Goal: Task Accomplishment & Management: Manage account settings

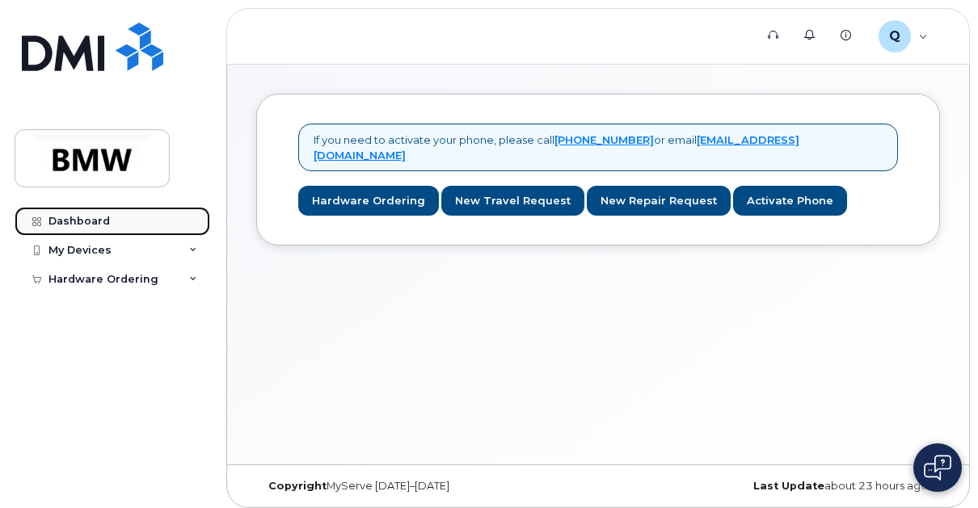
click at [95, 222] on div "Dashboard" at bounding box center [78, 221] width 61 height 13
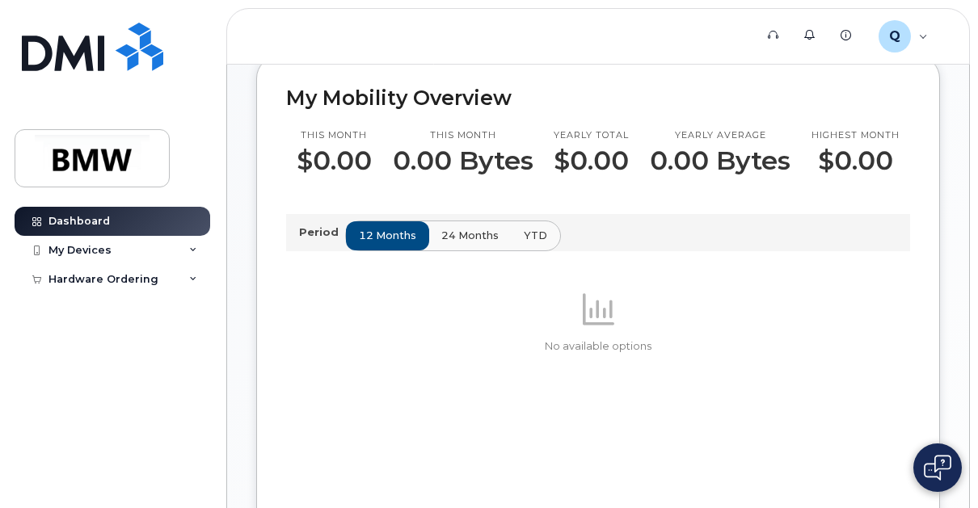
scroll to position [428, 0]
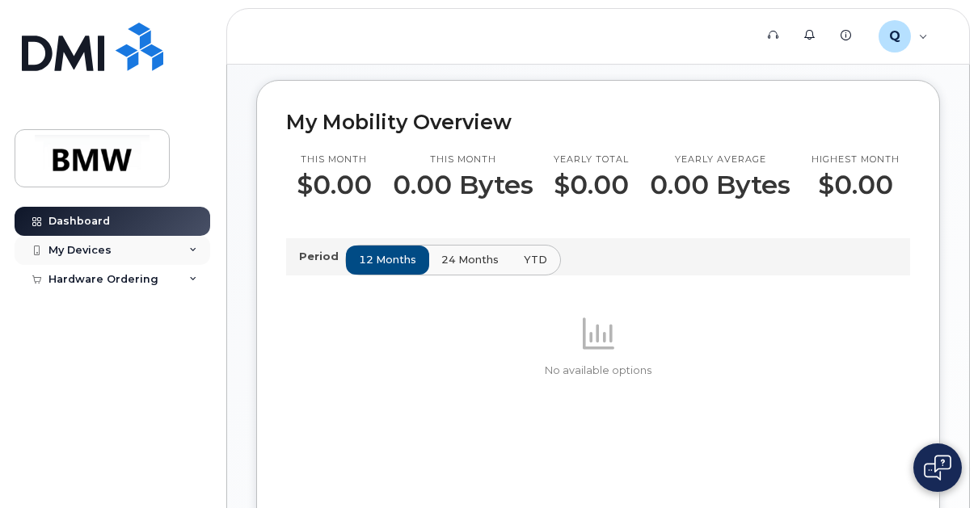
click at [149, 259] on div "My Devices" at bounding box center [113, 250] width 196 height 29
click at [127, 256] on div "My Devices" at bounding box center [113, 250] width 196 height 29
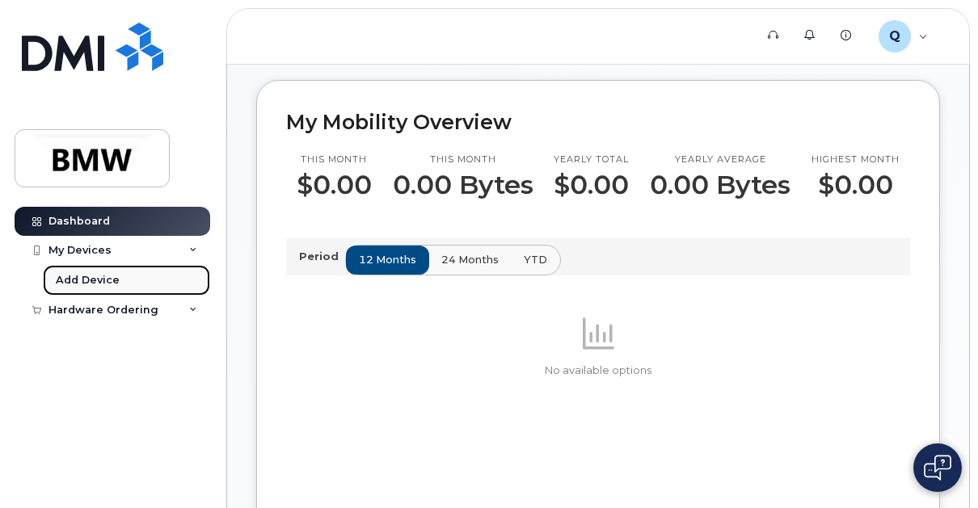
click at [100, 283] on div "Add Device" at bounding box center [88, 280] width 64 height 15
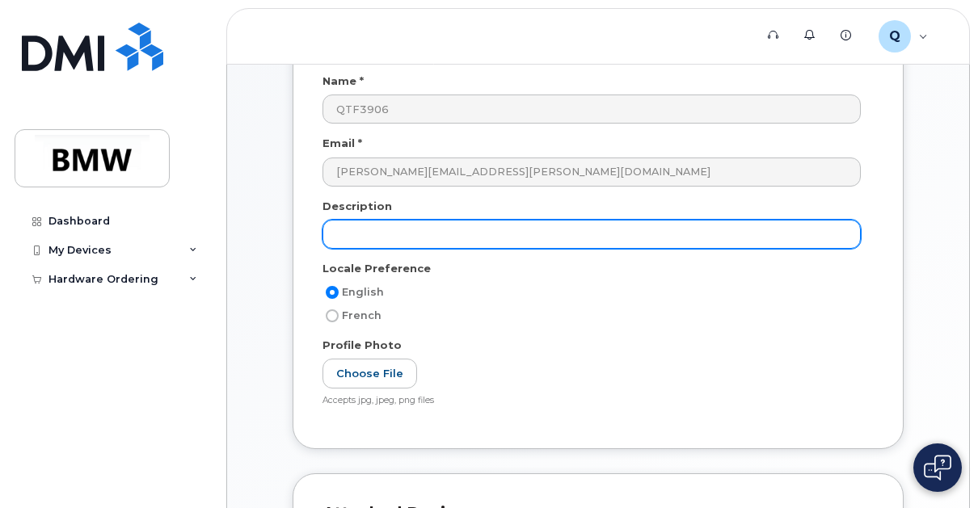
scroll to position [162, 0]
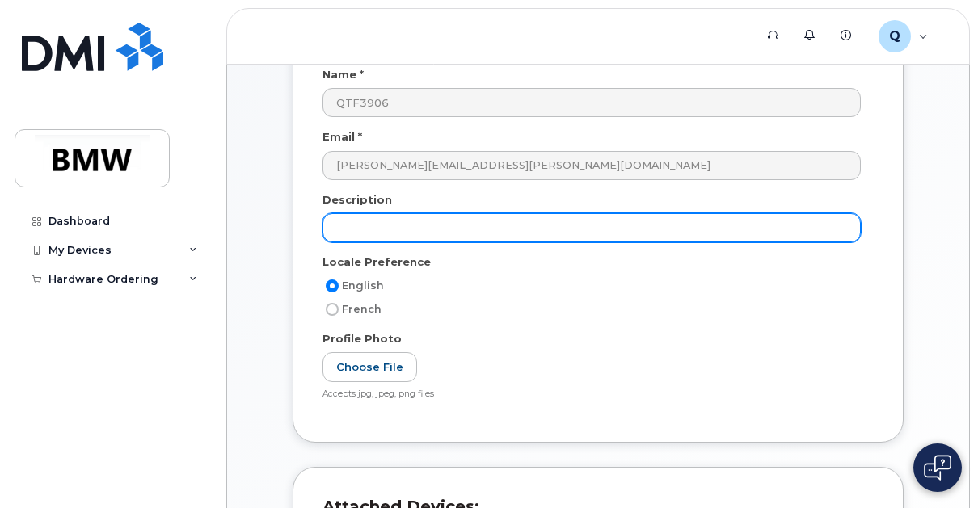
click at [430, 228] on input "text" at bounding box center [592, 227] width 538 height 29
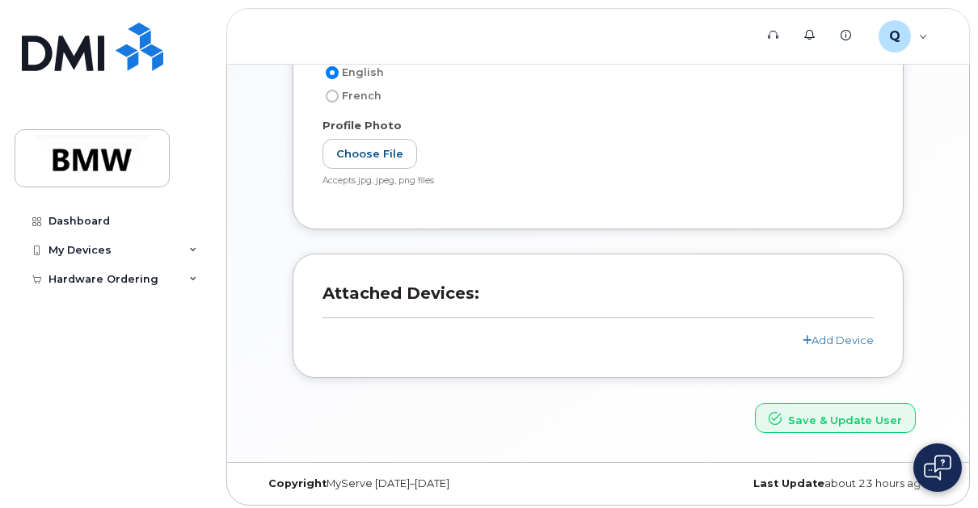
scroll to position [377, 0]
type input "cell"
click at [838, 335] on link "Add Device" at bounding box center [838, 338] width 71 height 13
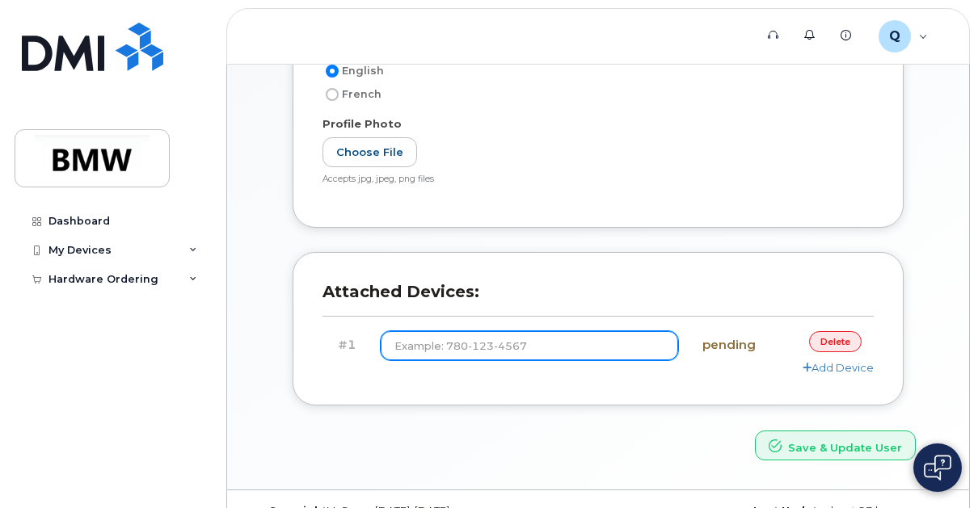
click at [532, 350] on input at bounding box center [529, 345] width 297 height 29
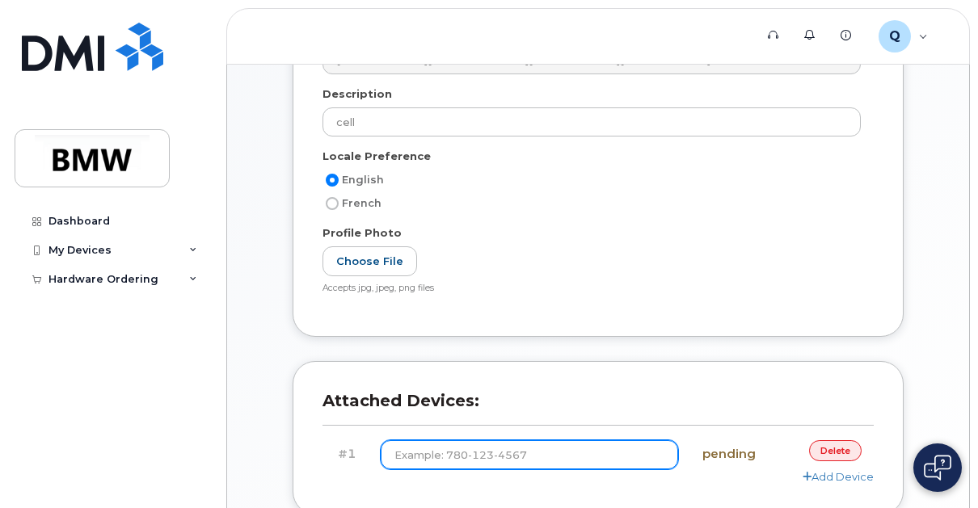
scroll to position [244, 0]
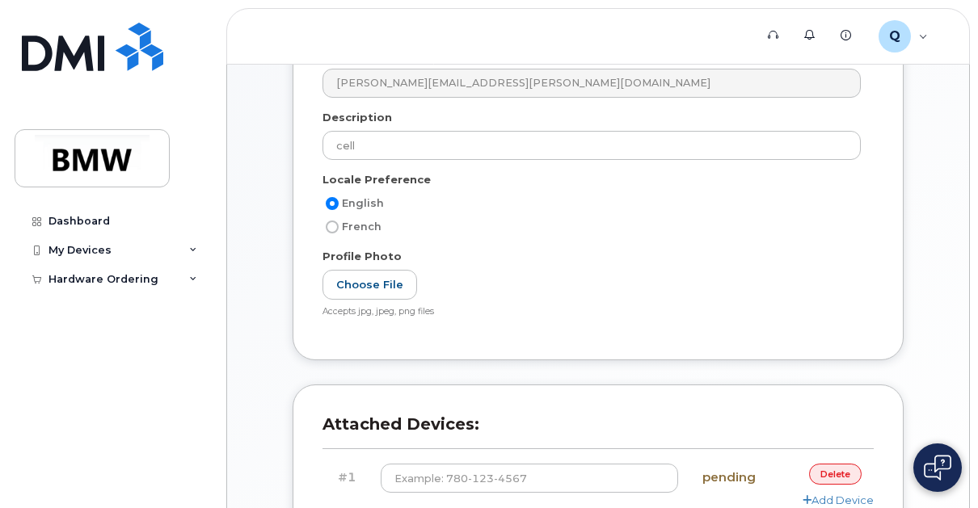
click at [839, 473] on link "delete" at bounding box center [835, 474] width 53 height 20
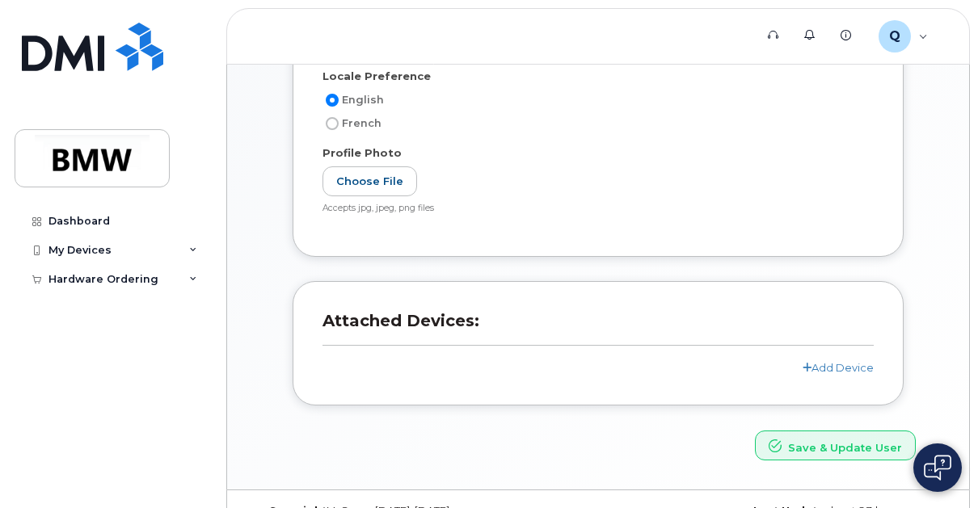
scroll to position [377, 0]
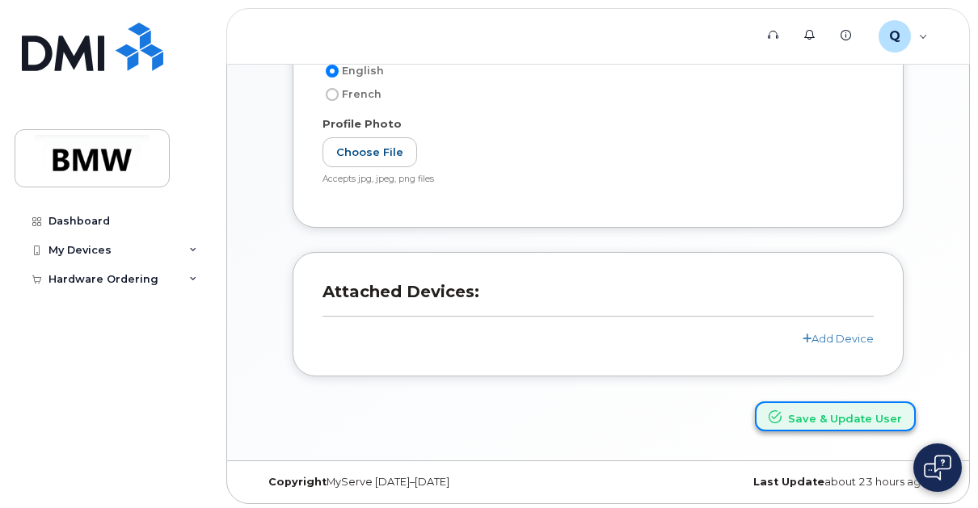
click at [825, 417] on button "Save & Update User" at bounding box center [835, 417] width 161 height 30
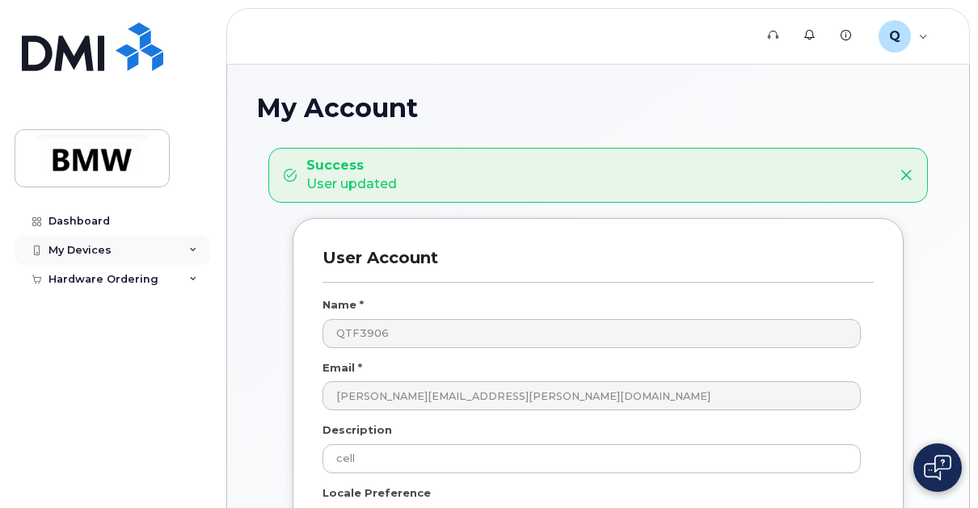
click at [109, 251] on div "My Devices" at bounding box center [113, 250] width 196 height 29
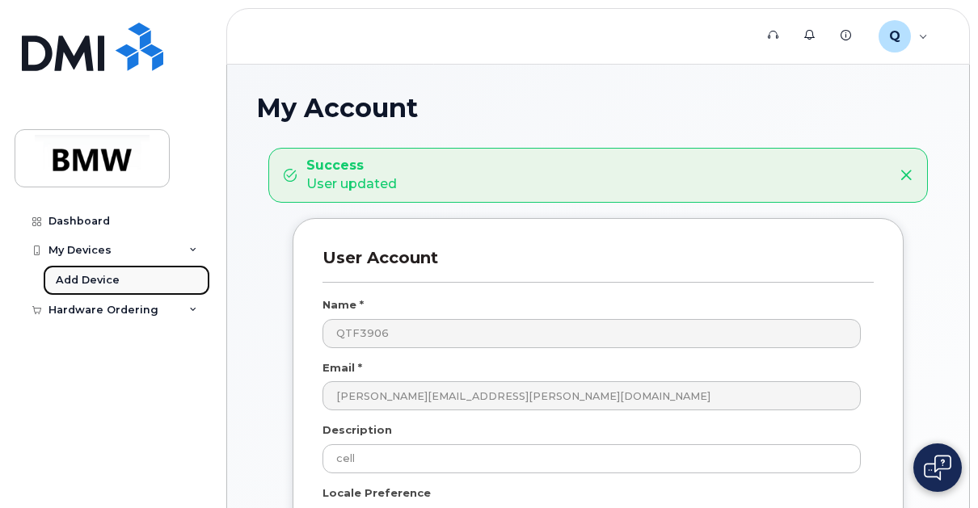
click at [114, 285] on div "Add Device" at bounding box center [88, 280] width 64 height 15
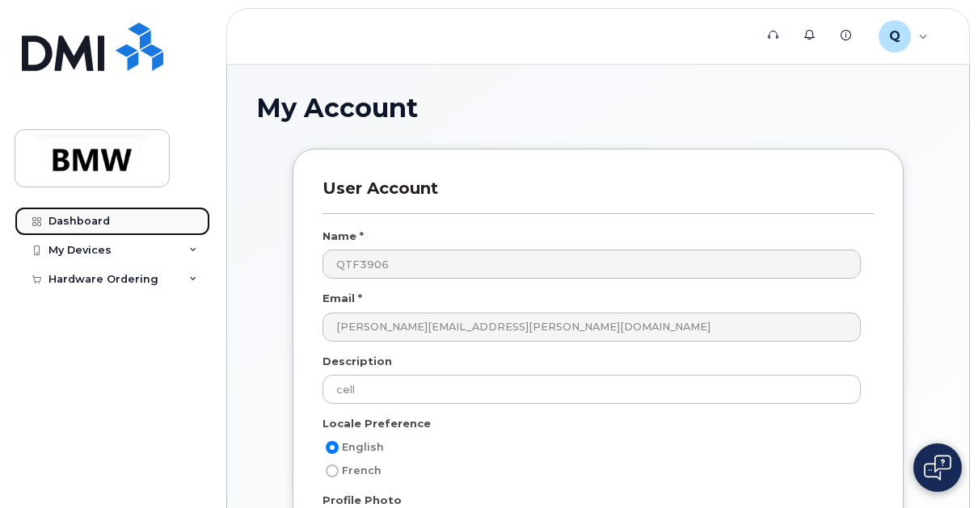
click at [103, 221] on div "Dashboard" at bounding box center [78, 221] width 61 height 13
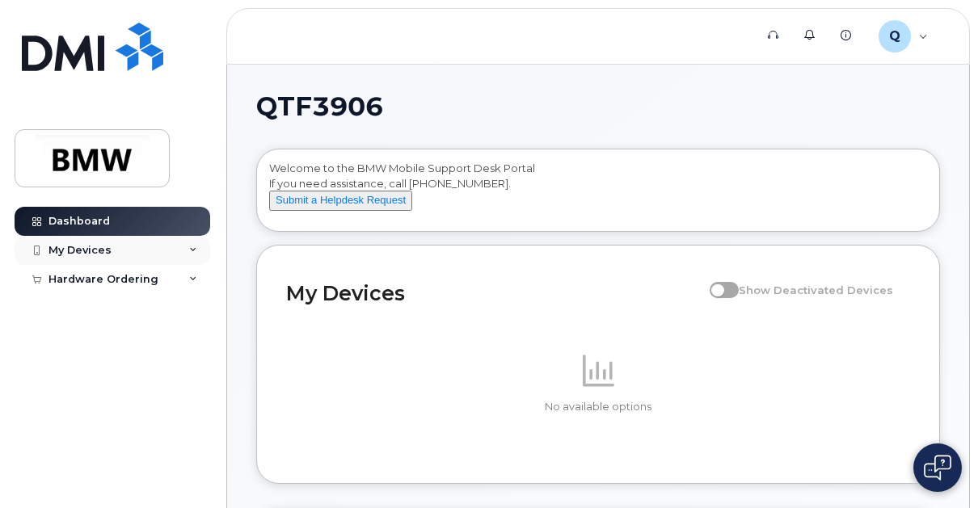
click at [100, 244] on div "My Devices" at bounding box center [79, 250] width 63 height 13
click at [110, 307] on div "Hardware Ordering" at bounding box center [103, 310] width 110 height 13
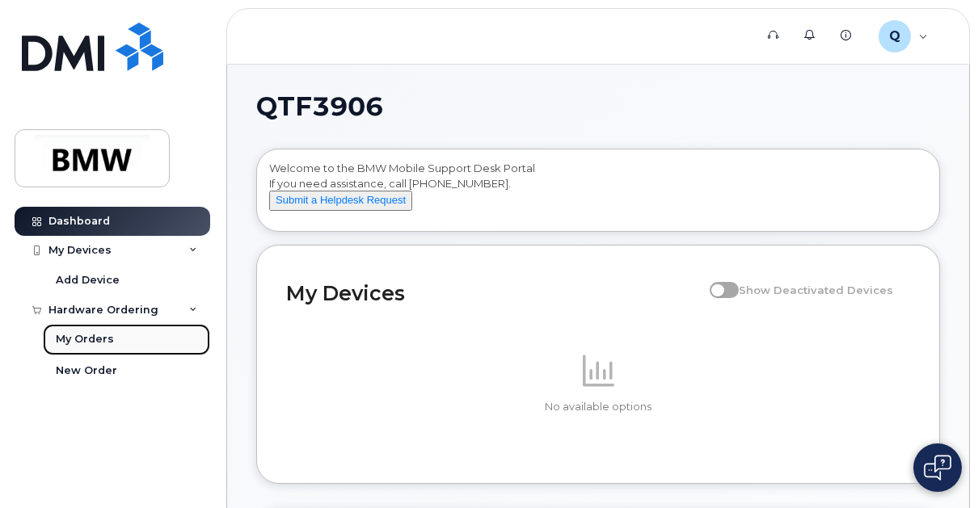
click at [93, 345] on div "My Orders" at bounding box center [85, 339] width 58 height 15
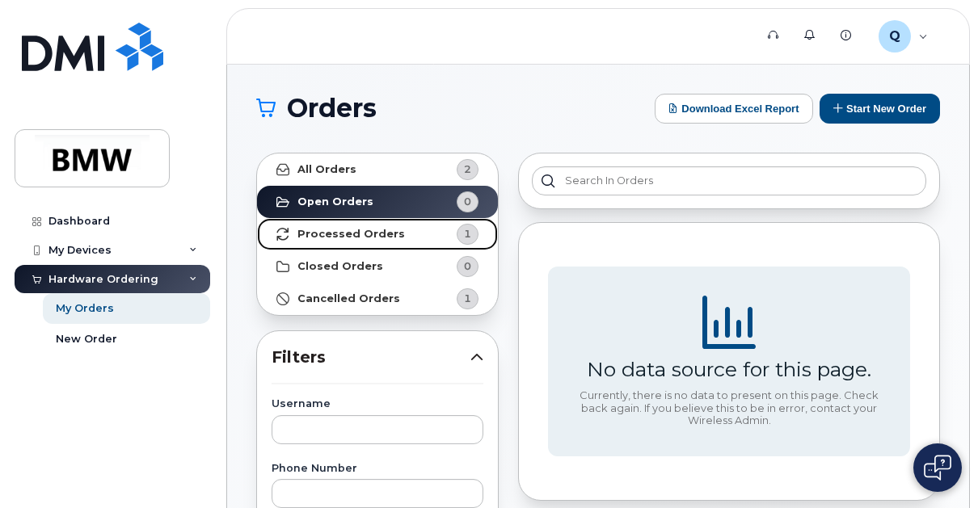
click at [375, 232] on strong "Processed Orders" at bounding box center [351, 234] width 108 height 13
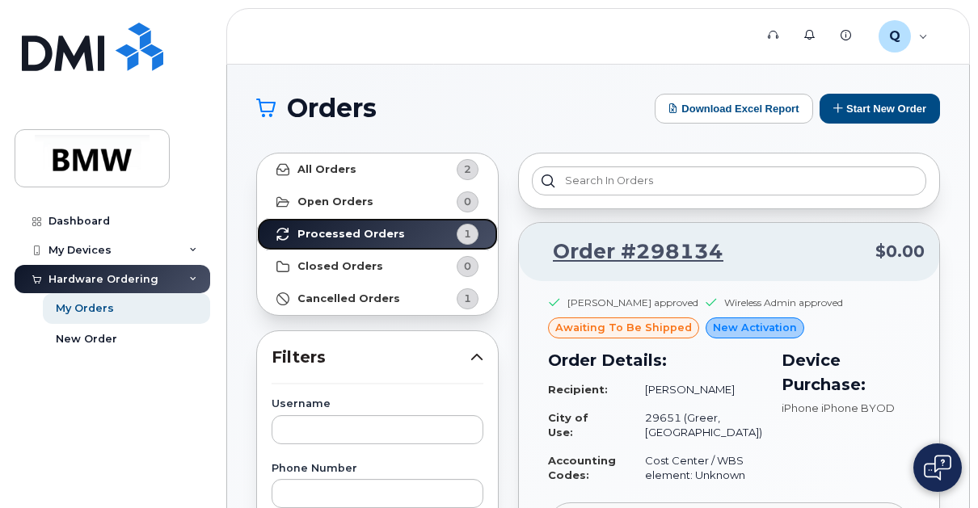
click at [411, 236] on link "Processed Orders 1" at bounding box center [377, 234] width 241 height 32
click at [924, 43] on div "Q QTF3906 Employee" at bounding box center [903, 36] width 72 height 32
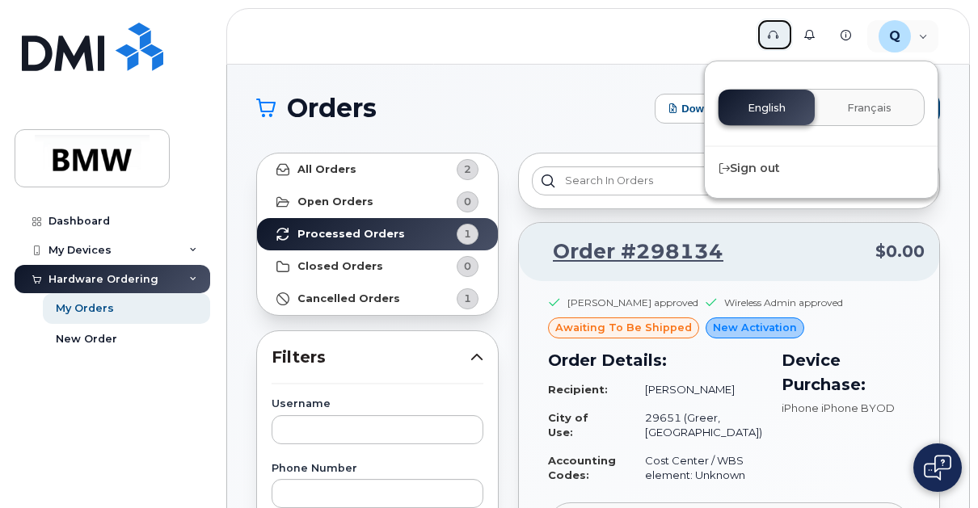
click at [778, 40] on link "Support" at bounding box center [775, 35] width 36 height 32
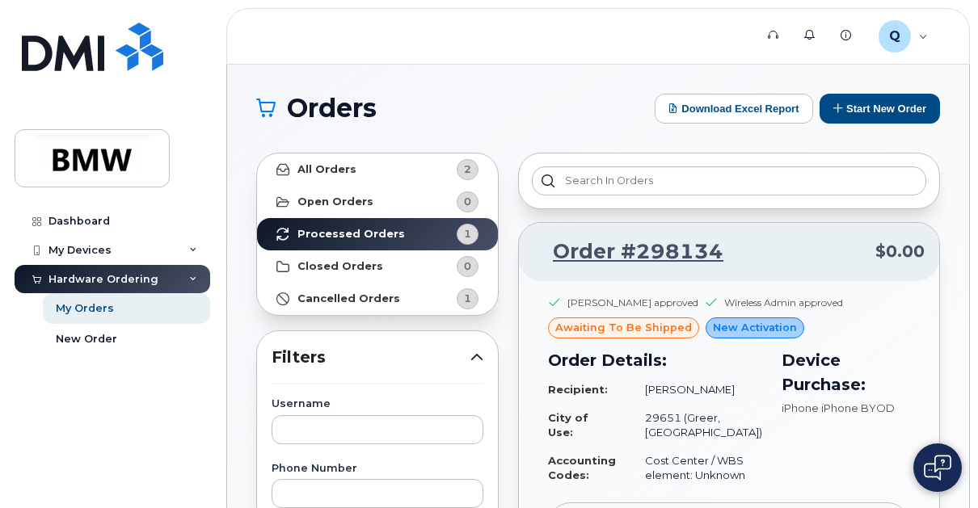
click at [736, 246] on p "Order #298134 $0.00" at bounding box center [728, 252] width 391 height 29
